Goal: Transaction & Acquisition: Purchase product/service

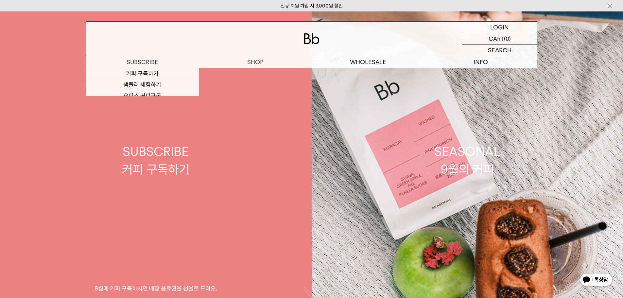
click at [39, 121] on link "SUBSCRIBE 커피 구독하기 9월에 커피 구독하시면 매장 음료권을 선물로 드려요." at bounding box center [156, 160] width 312 height 298
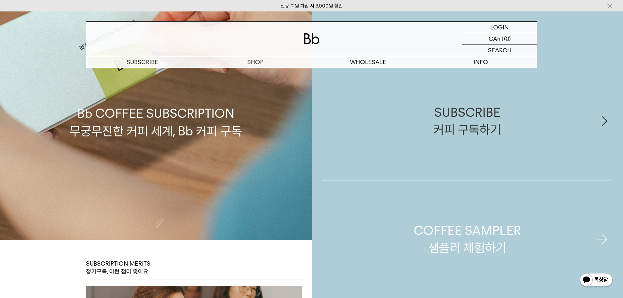
scroll to position [98, 0]
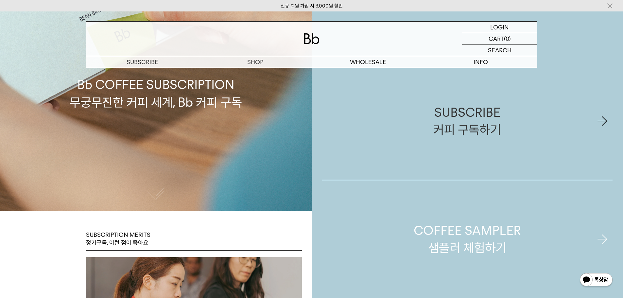
click at [460, 241] on div "COFFEE SAMPLER 샘플러 체험하기" at bounding box center [467, 239] width 107 height 35
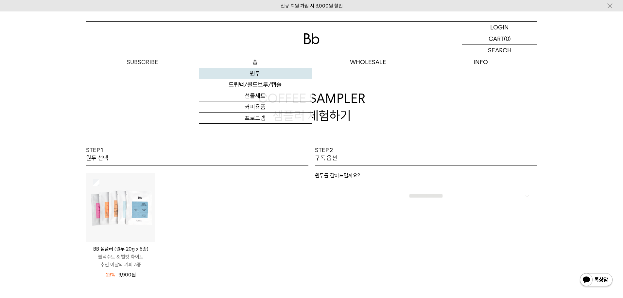
click at [259, 74] on link "원두" at bounding box center [255, 73] width 113 height 11
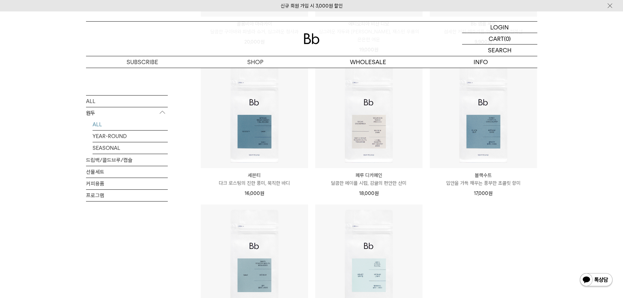
scroll to position [523, 0]
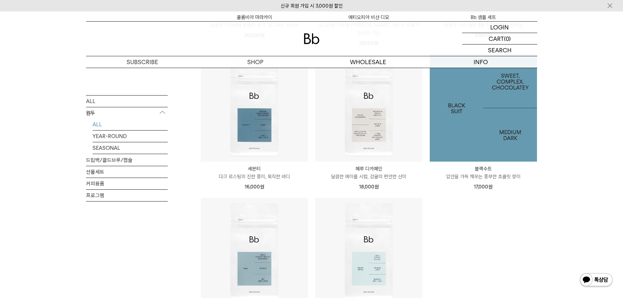
click at [513, 99] on img at bounding box center [483, 107] width 107 height 107
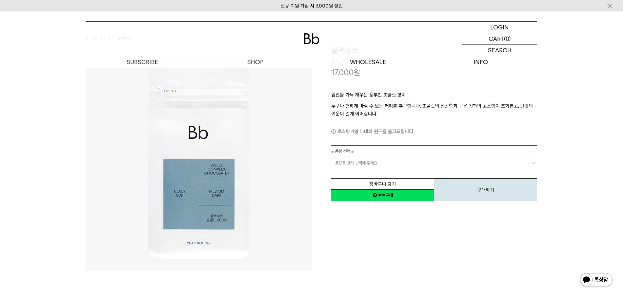
scroll to position [33, 0]
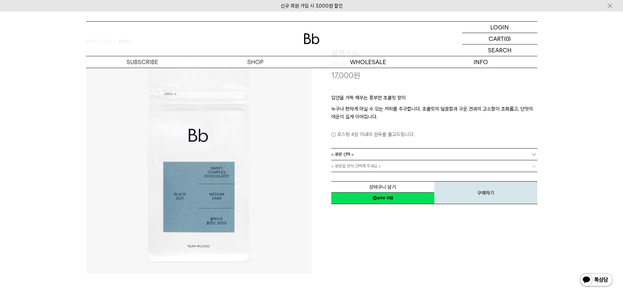
click at [456, 154] on link "= 용량 선택 =" at bounding box center [434, 154] width 206 height 11
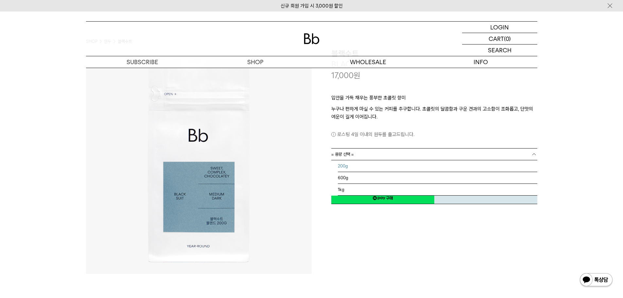
click at [454, 165] on li "200g" at bounding box center [438, 166] width 200 height 12
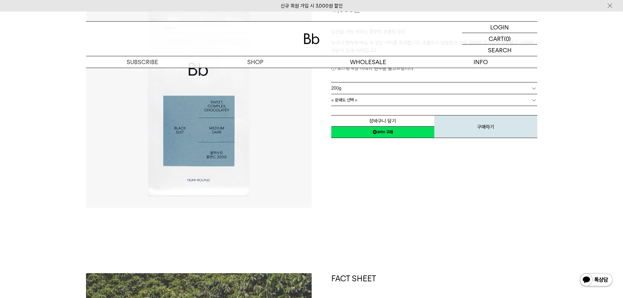
scroll to position [0, 0]
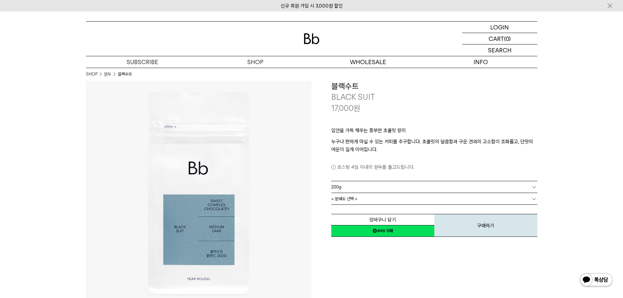
click at [360, 200] on link "= 분쇄도 선택 =" at bounding box center [434, 198] width 206 height 11
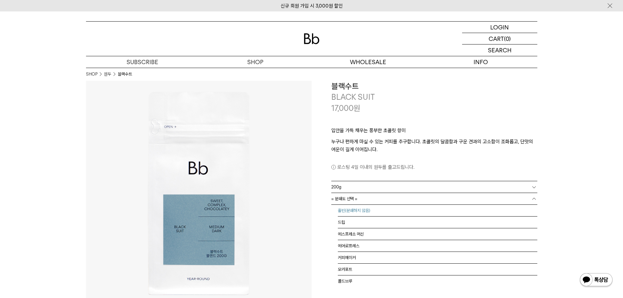
click at [362, 212] on li "홀빈(분쇄하지 않음)" at bounding box center [438, 211] width 200 height 12
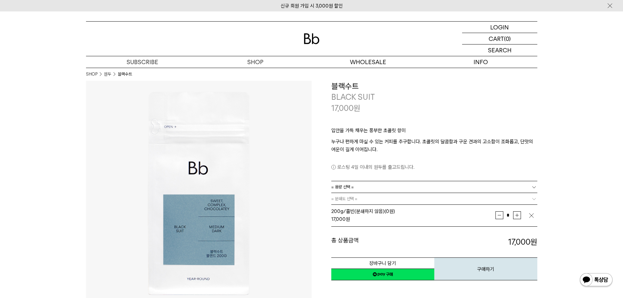
scroll to position [33, 0]
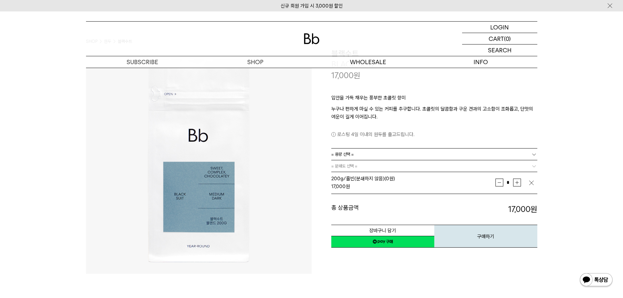
click at [379, 242] on link "네이버페이 구매하기" at bounding box center [382, 242] width 103 height 12
